Goal: Task Accomplishment & Management: Manage account settings

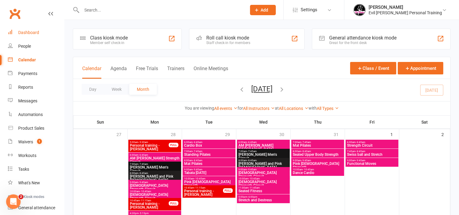
click at [23, 30] on div "Dashboard" at bounding box center [28, 32] width 21 height 5
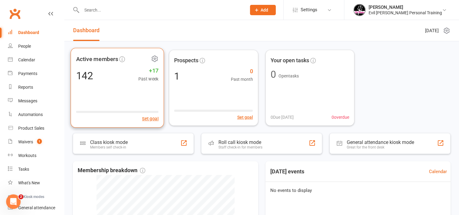
click at [156, 78] on span "Past week" at bounding box center [148, 78] width 20 height 7
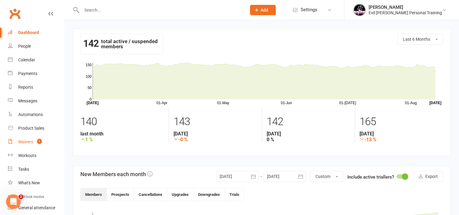
click at [26, 141] on div "Waivers" at bounding box center [25, 141] width 15 height 5
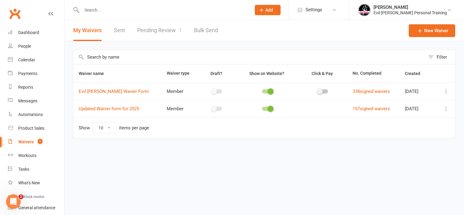
click at [157, 29] on link "Pending Review 1" at bounding box center [159, 30] width 45 height 21
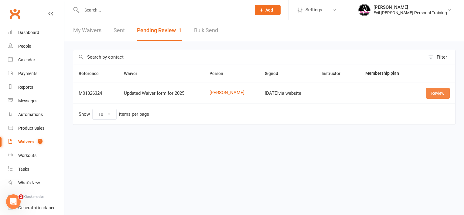
click at [437, 95] on link "Review" at bounding box center [438, 93] width 24 height 11
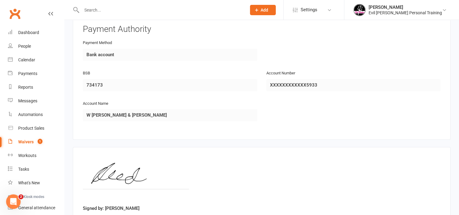
scroll to position [576, 0]
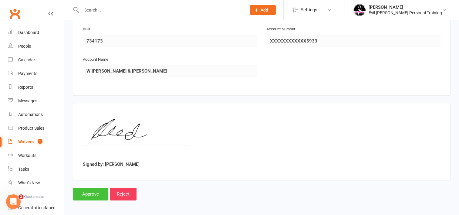
click at [97, 191] on input "Approve" at bounding box center [91, 194] width 36 height 13
